Goal: Task Accomplishment & Management: Manage account settings

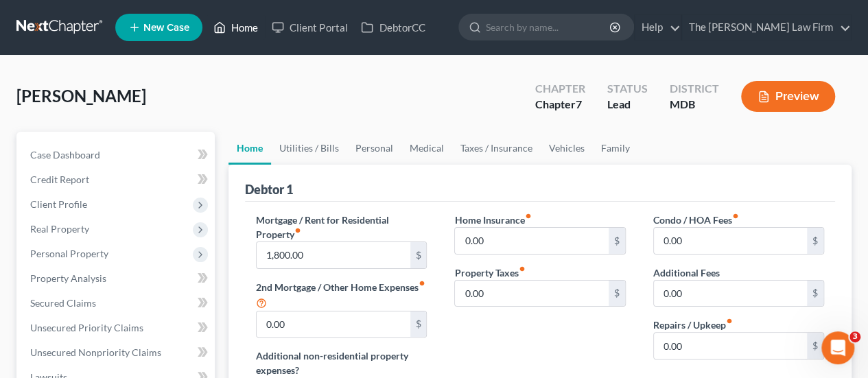
drag, startPoint x: 251, startPoint y: 35, endPoint x: 351, endPoint y: 68, distance: 104.9
click at [251, 35] on link "Home" at bounding box center [236, 27] width 58 height 25
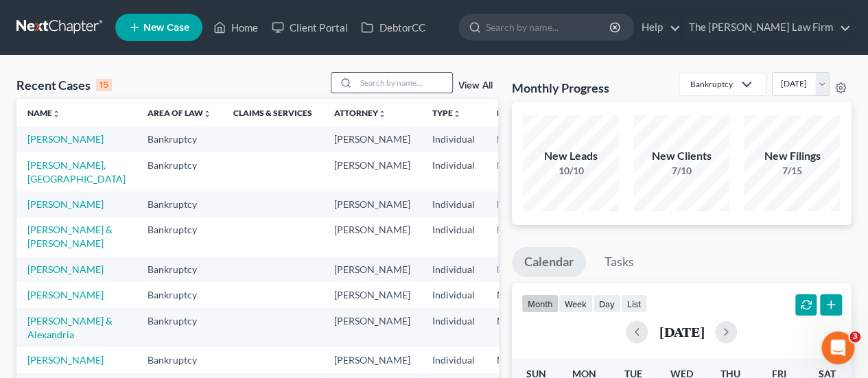
click at [381, 81] on input "search" at bounding box center [404, 83] width 96 height 20
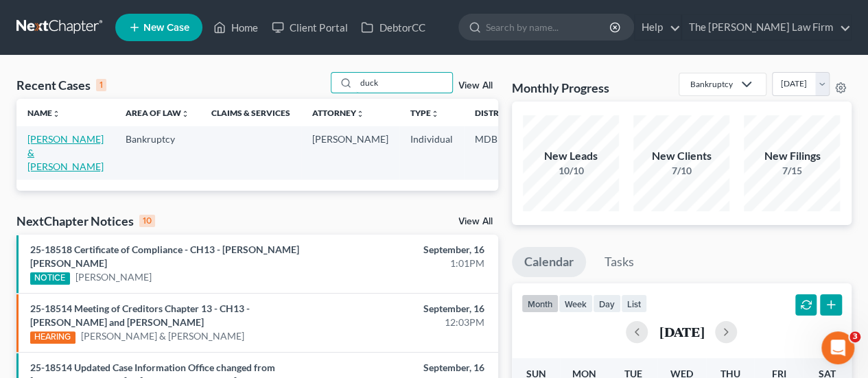
type input "duck"
click at [40, 144] on link "[PERSON_NAME] & [PERSON_NAME]" at bounding box center [65, 152] width 76 height 39
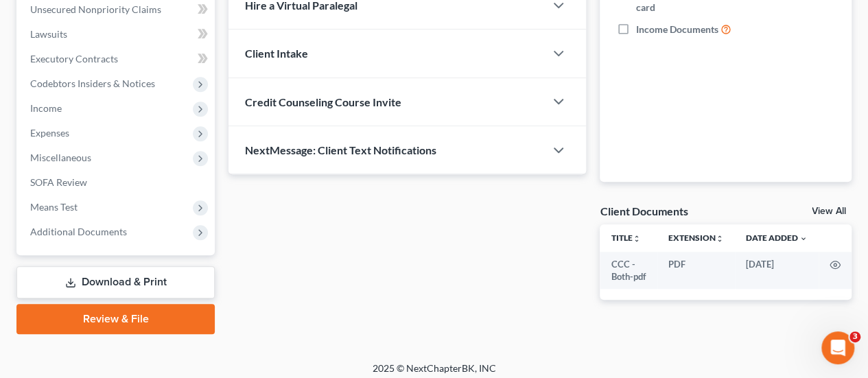
scroll to position [275, 0]
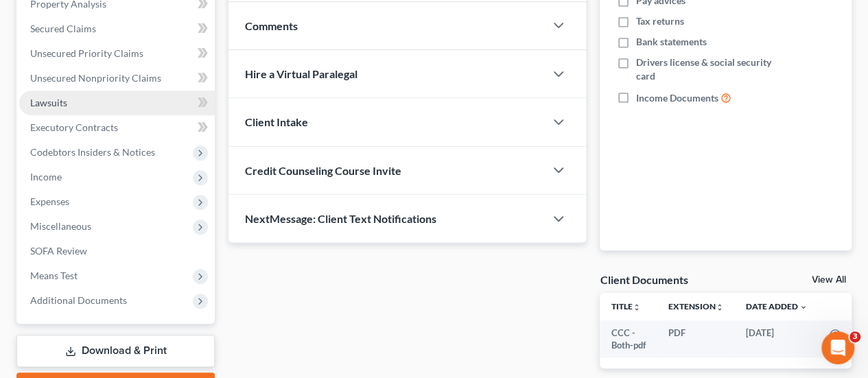
click at [70, 100] on link "Lawsuits" at bounding box center [117, 103] width 196 height 25
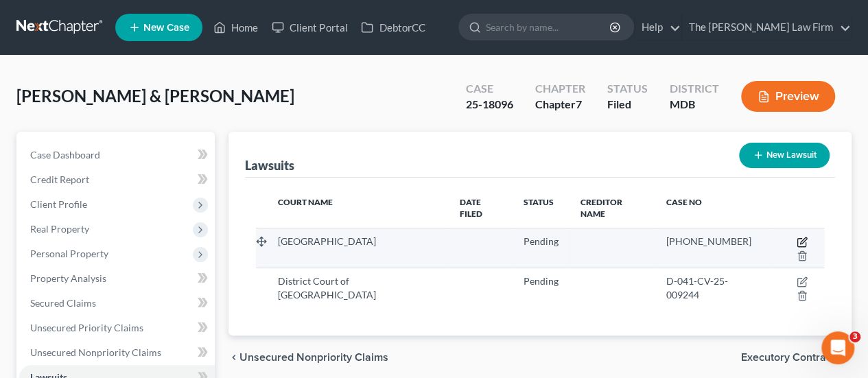
click at [797, 237] on icon "button" at bounding box center [802, 242] width 11 height 11
select select "0"
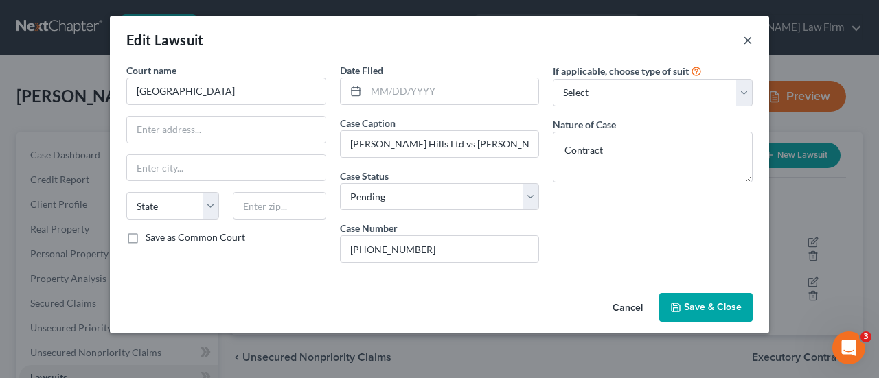
click at [748, 37] on button "×" at bounding box center [748, 40] width 10 height 16
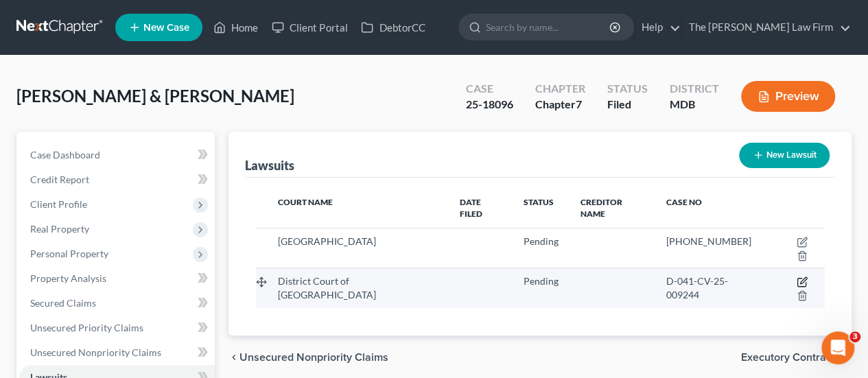
click at [798, 279] on icon "button" at bounding box center [802, 283] width 8 height 8
select select "21"
select select "0"
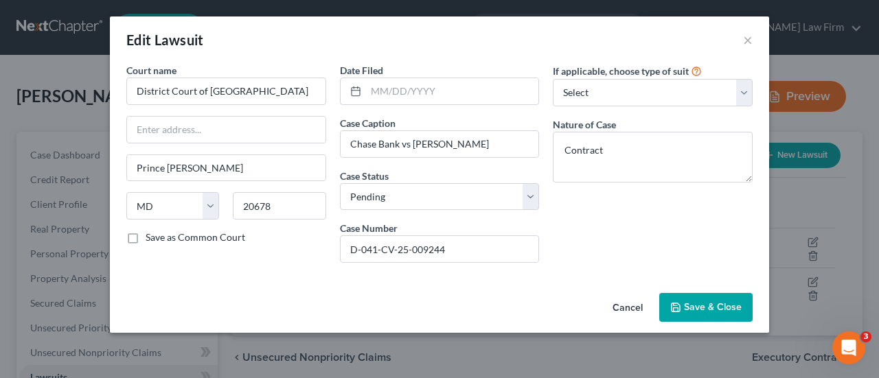
click at [640, 310] on button "Cancel" at bounding box center [627, 308] width 52 height 27
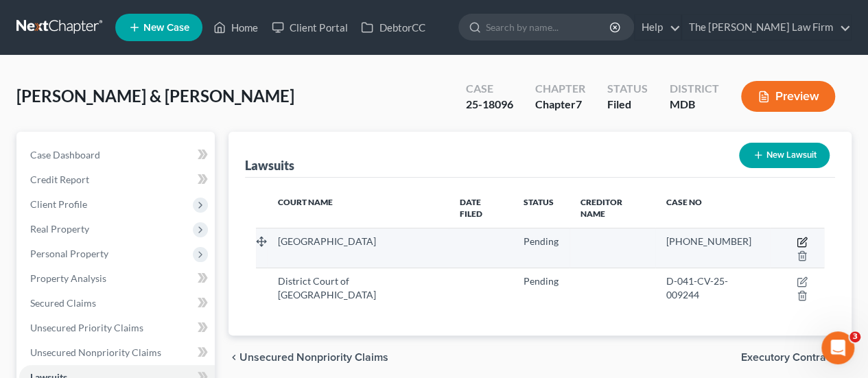
click at [797, 237] on icon "button" at bounding box center [802, 242] width 11 height 11
select select "0"
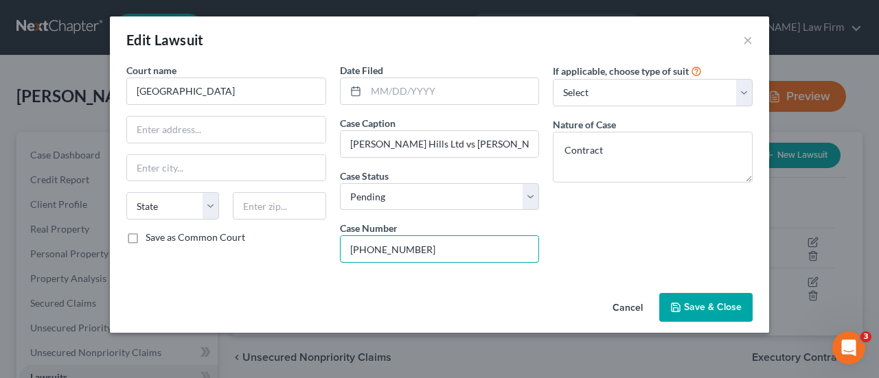
drag, startPoint x: 455, startPoint y: 253, endPoint x: 330, endPoint y: 249, distance: 125.0
click at [330, 249] on div "Court name * Calvert County MD State [US_STATE] AK AR AZ CA CO [GEOGRAPHIC_DATA…" at bounding box center [439, 168] width 640 height 211
click at [638, 301] on button "Cancel" at bounding box center [627, 308] width 52 height 27
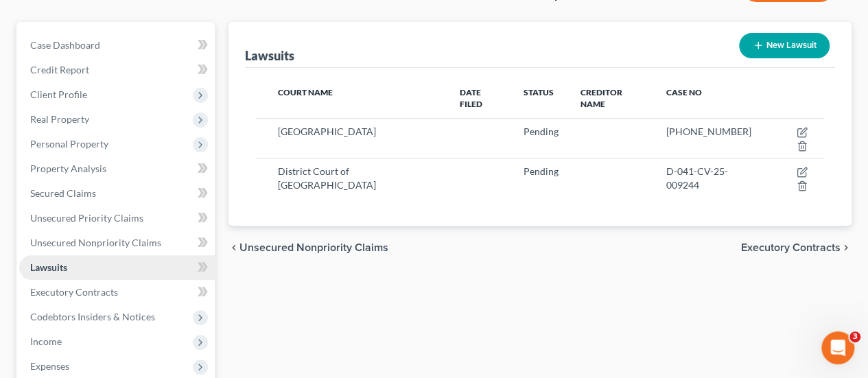
scroll to position [137, 0]
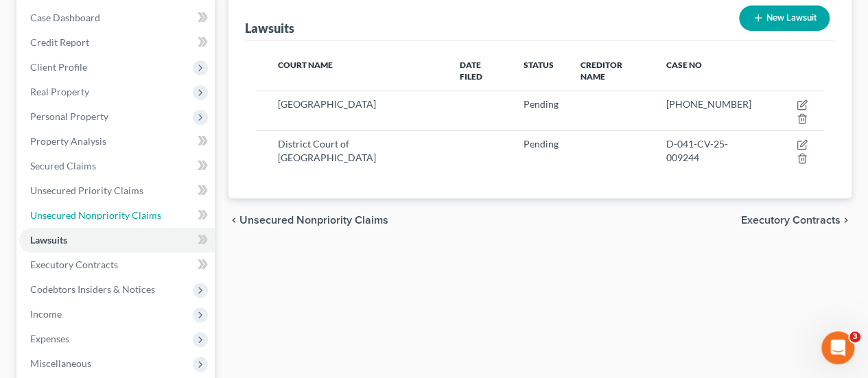
drag, startPoint x: 93, startPoint y: 215, endPoint x: 195, endPoint y: 208, distance: 102.5
click at [93, 215] on span "Unsecured Nonpriority Claims" at bounding box center [95, 215] width 131 height 12
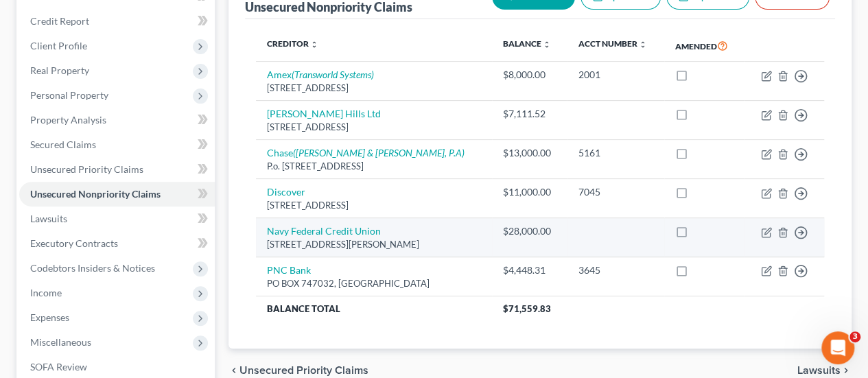
scroll to position [137, 0]
